Goal: Information Seeking & Learning: Find specific fact

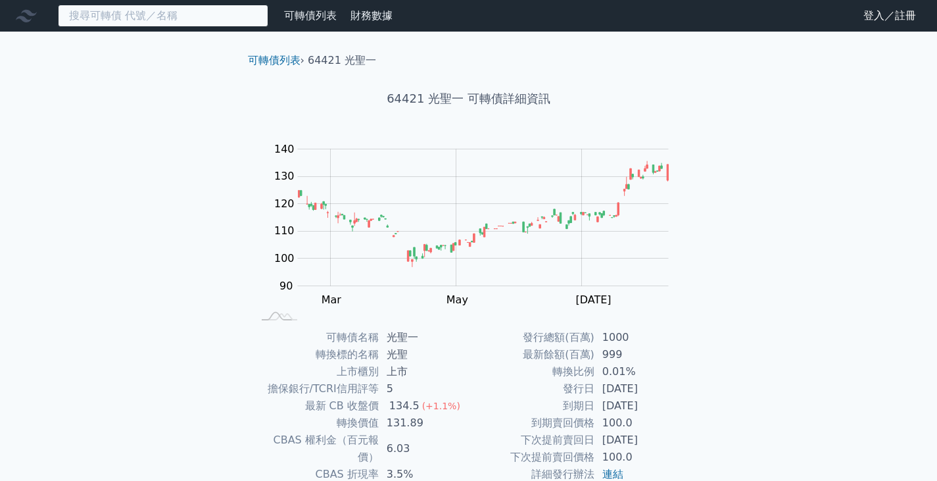
click at [205, 22] on input at bounding box center [163, 16] width 210 height 22
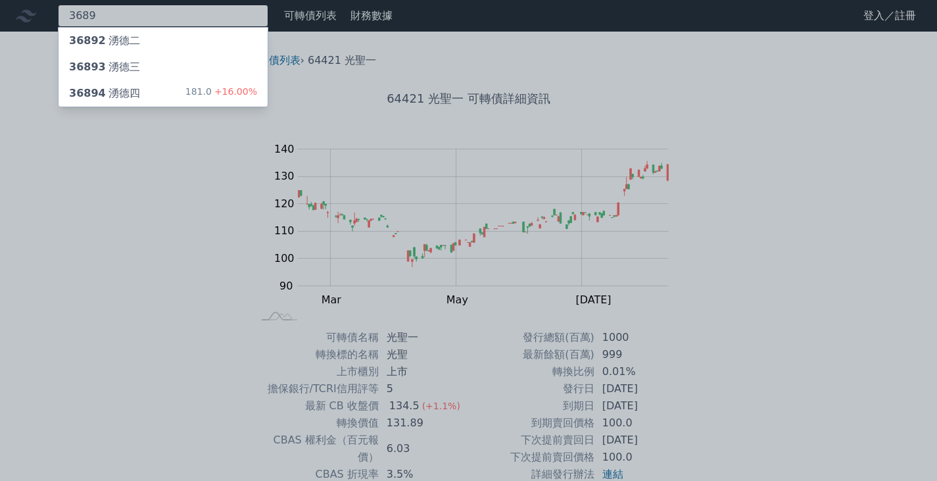
type input "3689"
click at [168, 89] on div "36894 湧德四 181.0 +16.00%" at bounding box center [163, 93] width 209 height 26
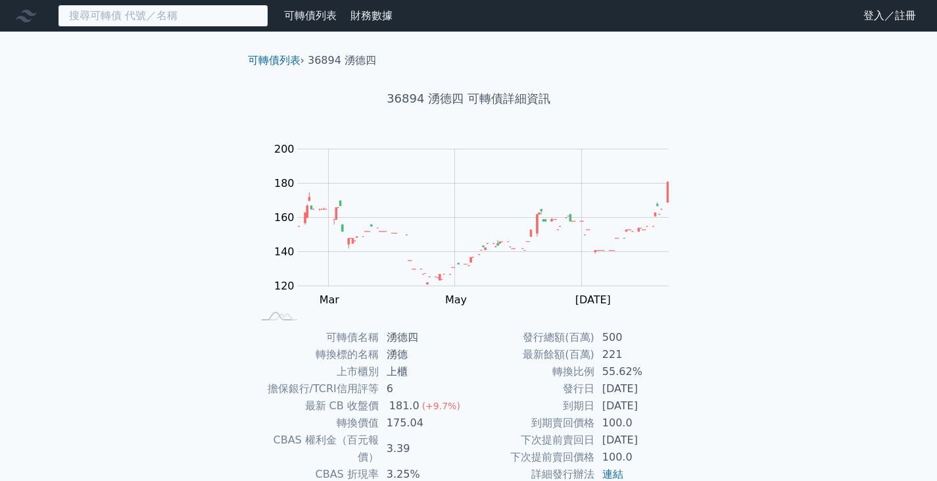
click at [152, 7] on input at bounding box center [163, 16] width 210 height 22
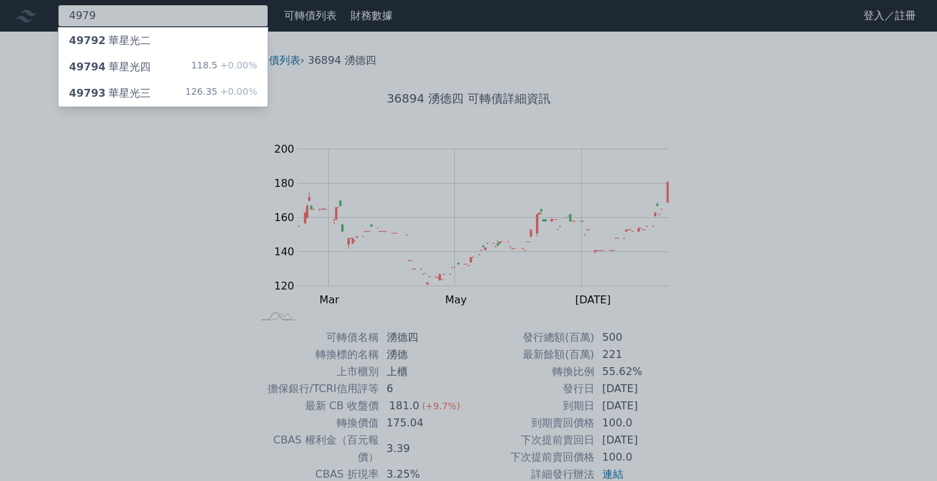
type input "4979"
click at [211, 68] on div "118.5 +0.00%" at bounding box center [224, 67] width 66 height 16
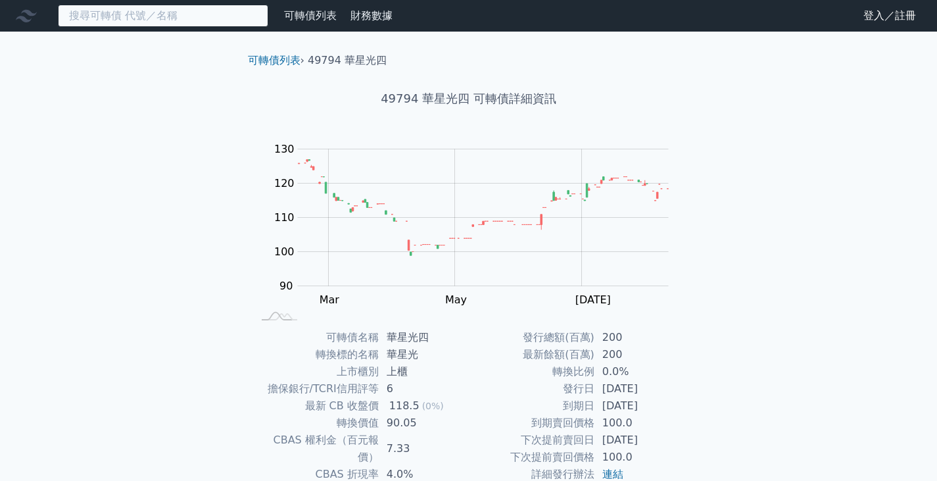
click at [123, 12] on input at bounding box center [163, 16] width 210 height 22
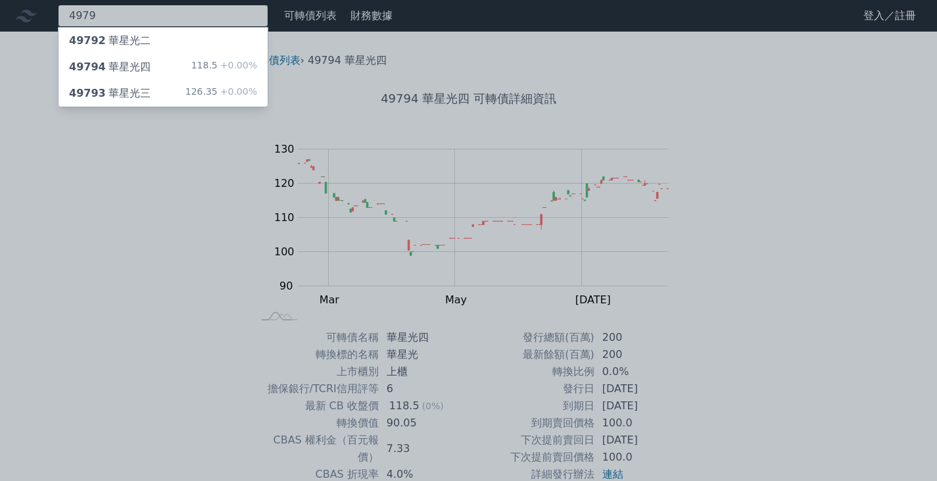
type input "4979"
click at [208, 86] on div "126.35 +0.00%" at bounding box center [221, 94] width 72 height 16
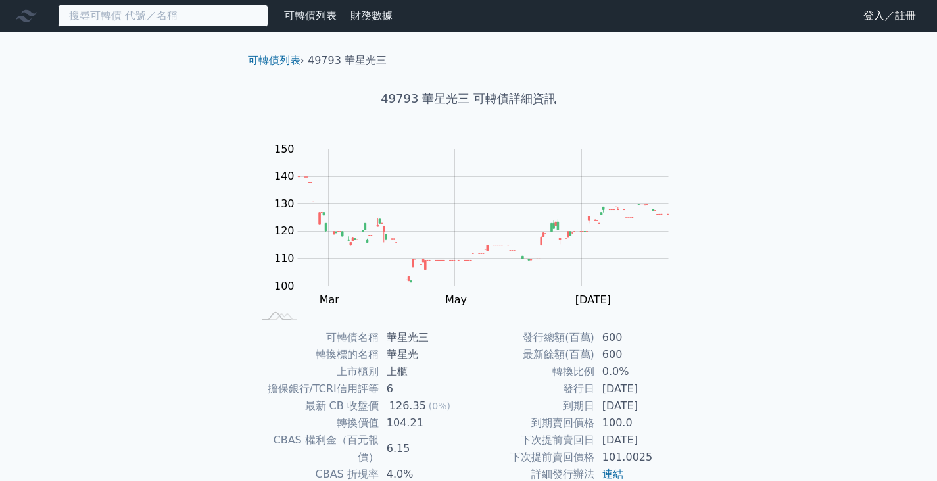
click at [191, 8] on input at bounding box center [163, 16] width 210 height 22
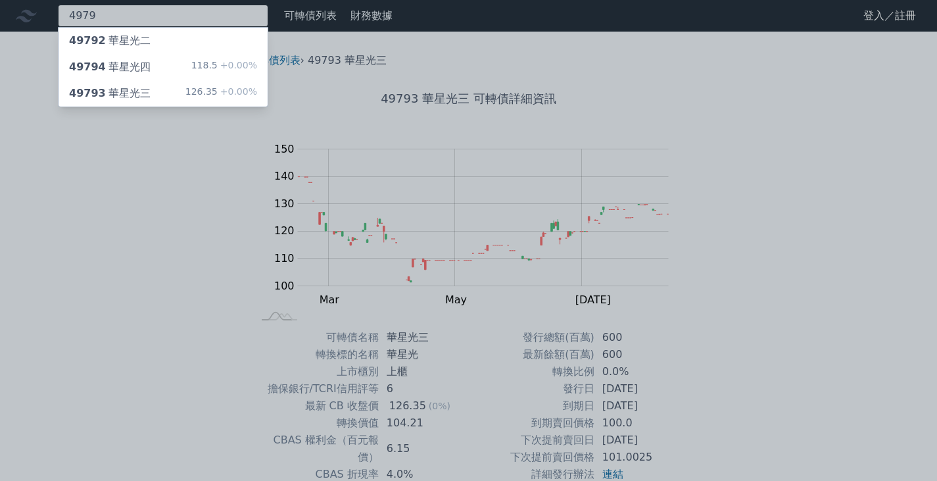
type input "4979"
click at [170, 70] on div "49794 華星光四 118.5 +0.00%" at bounding box center [163, 67] width 209 height 26
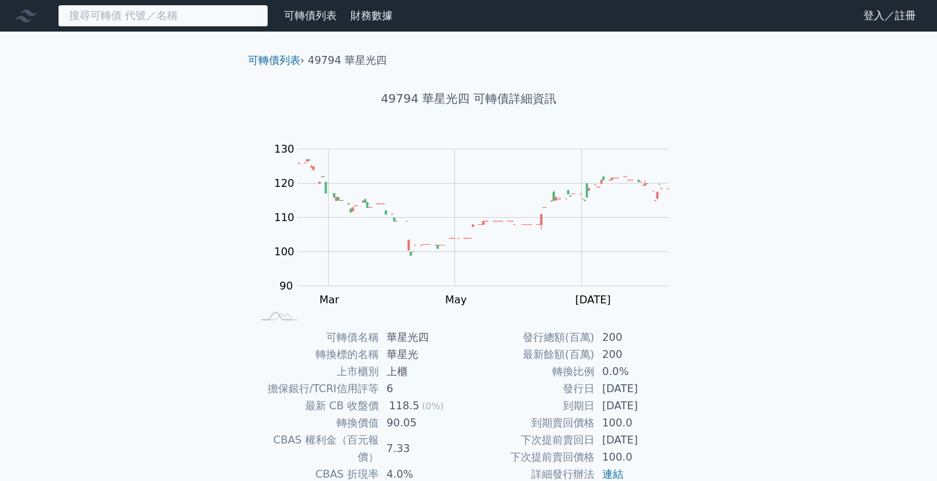
click at [143, 16] on input at bounding box center [163, 16] width 210 height 22
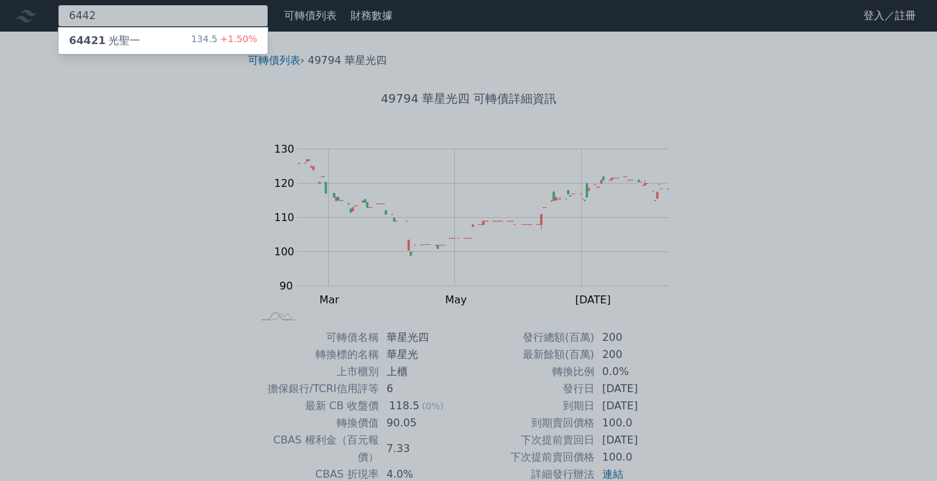
type input "6442"
click at [149, 36] on div "64421 光聖一 134.5 +1.50%" at bounding box center [163, 41] width 209 height 26
